Goal: Check status: Check status

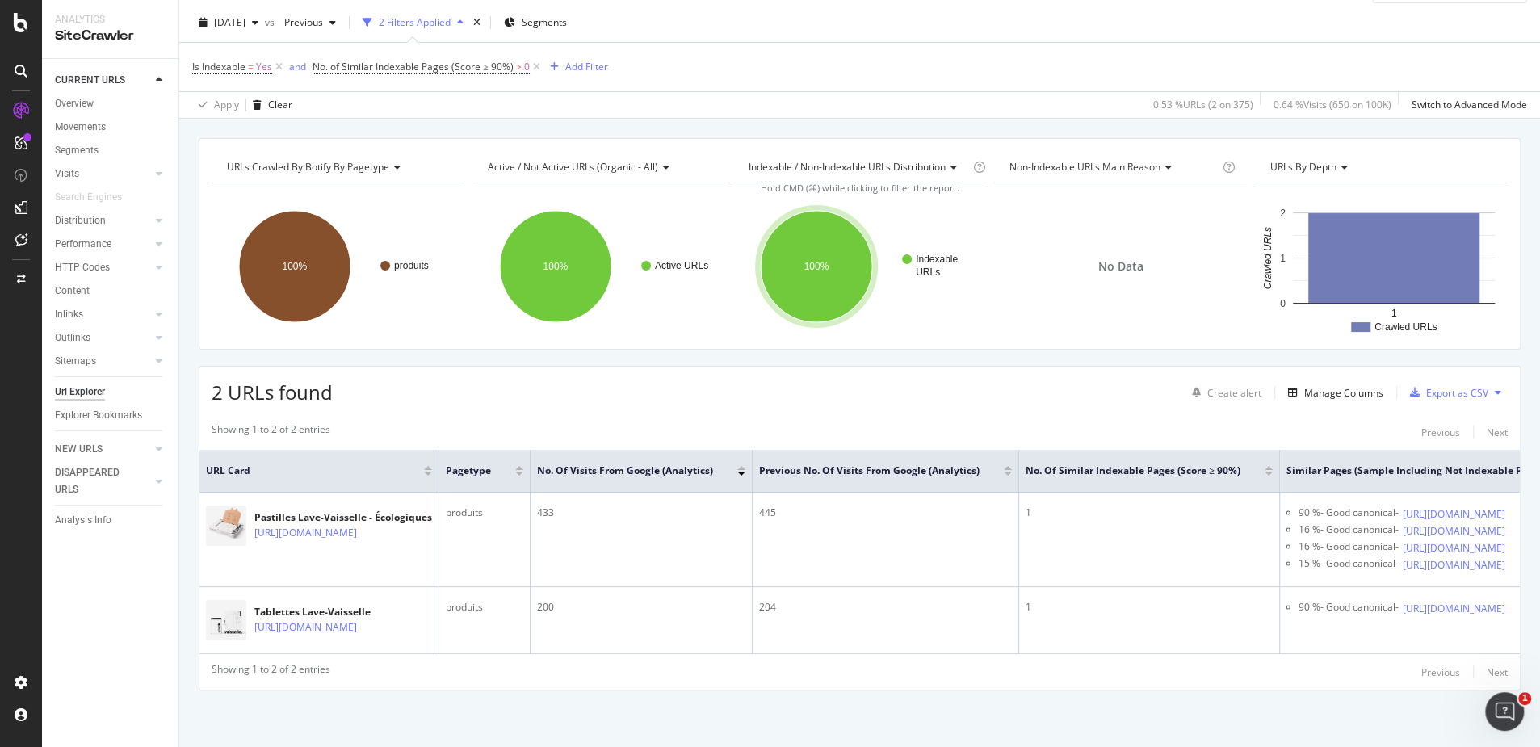
scroll to position [96, 0]
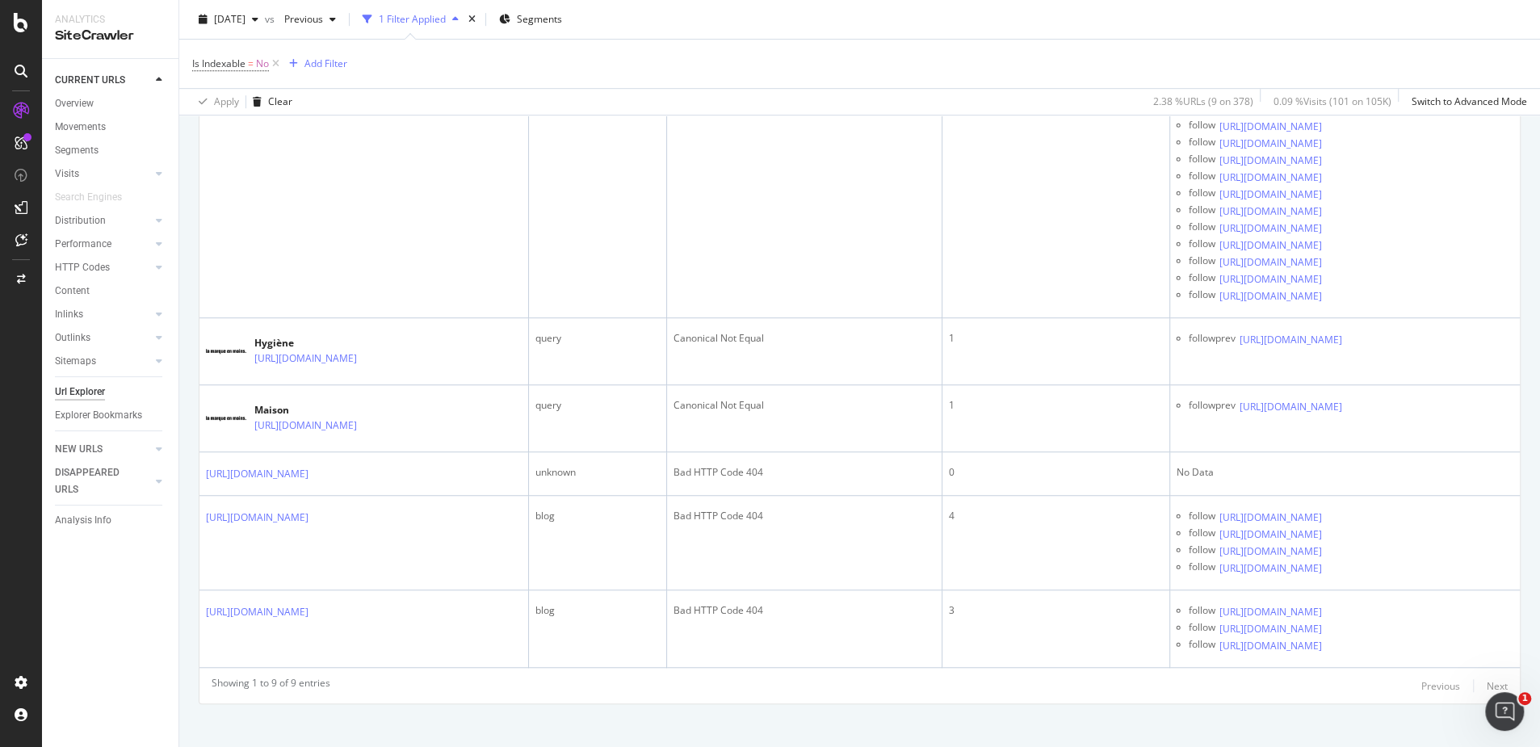
scroll to position [663, 0]
